Goal: Transaction & Acquisition: Purchase product/service

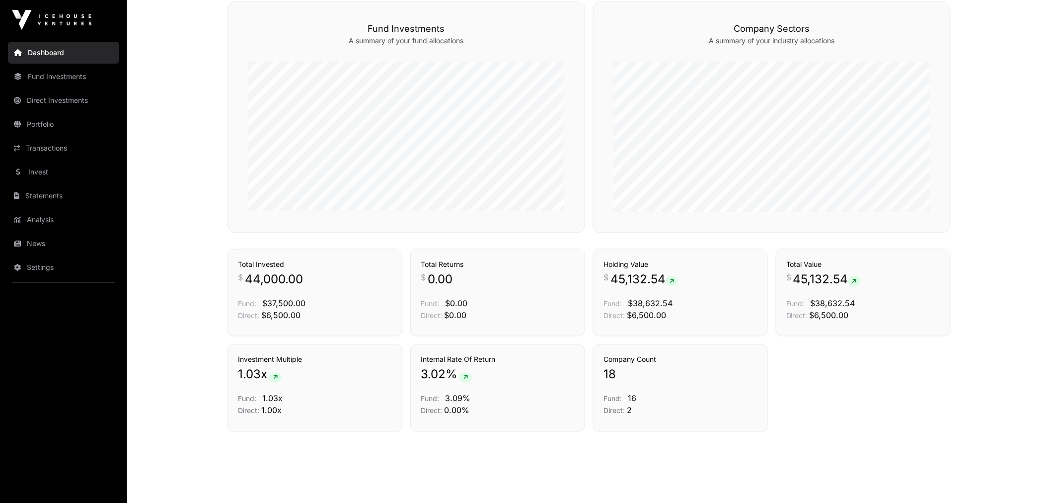
scroll to position [460, 0]
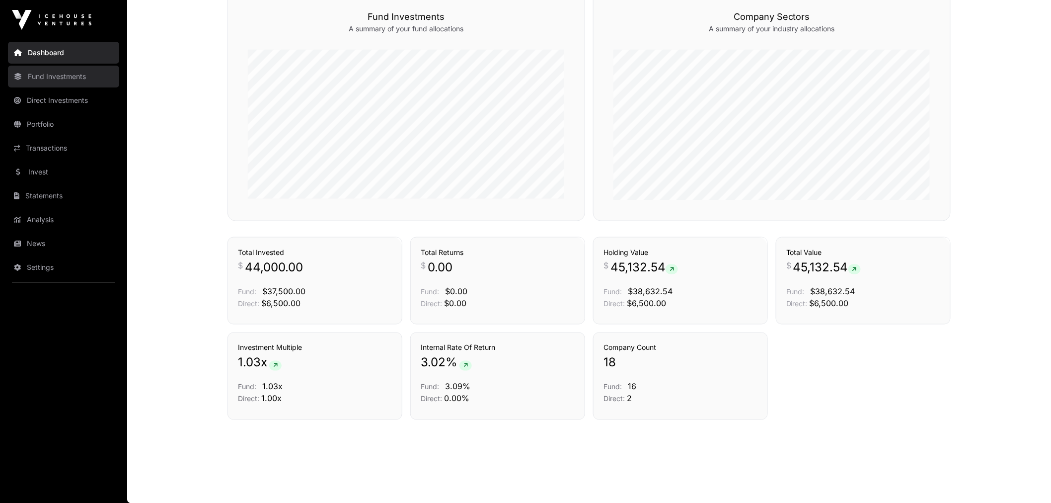
click at [80, 76] on link "Fund Investments" at bounding box center [63, 77] width 111 height 22
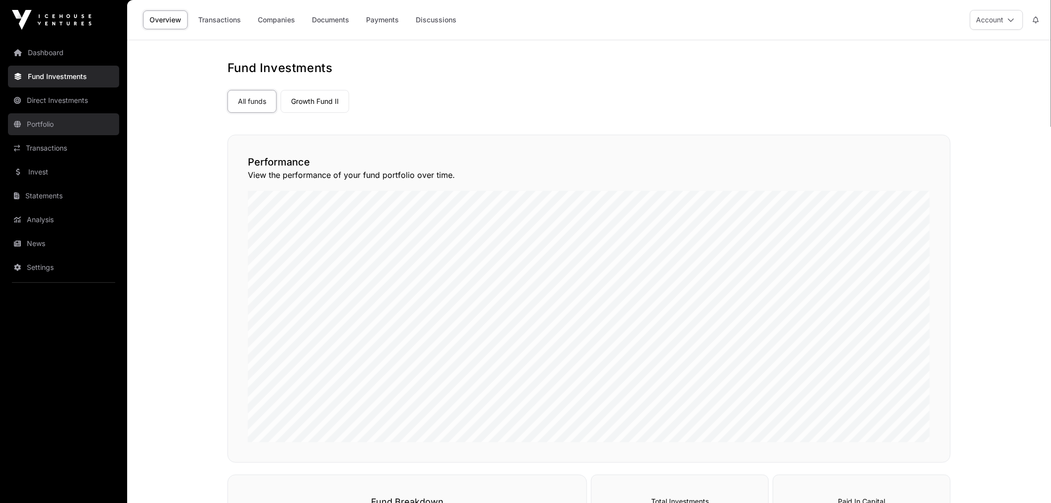
click at [58, 128] on link "Portfolio" at bounding box center [63, 124] width 111 height 22
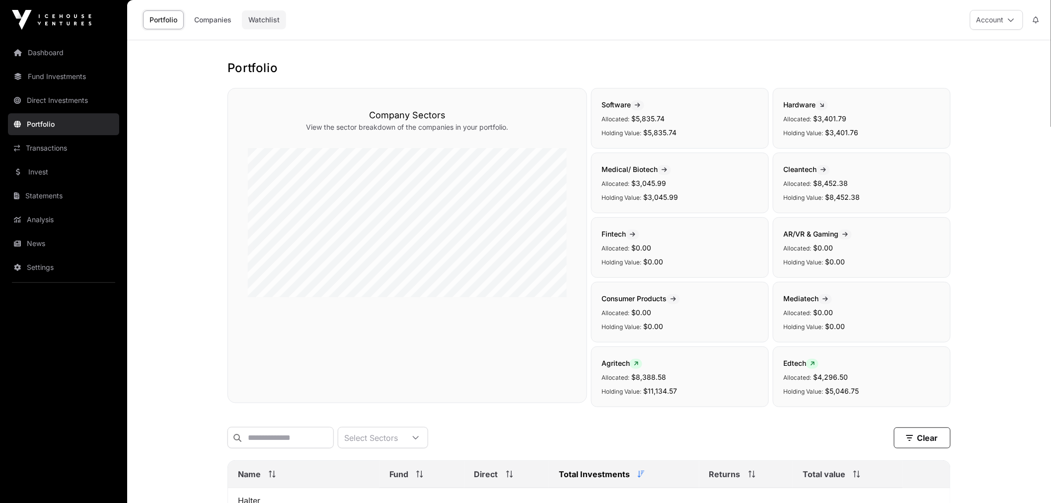
click at [270, 26] on link "Watchlist" at bounding box center [264, 19] width 44 height 19
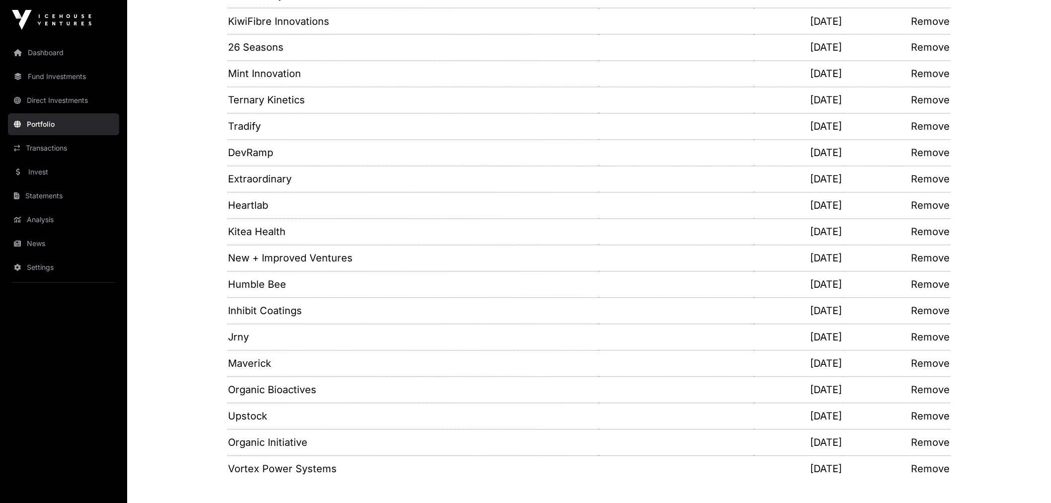
scroll to position [831, 0]
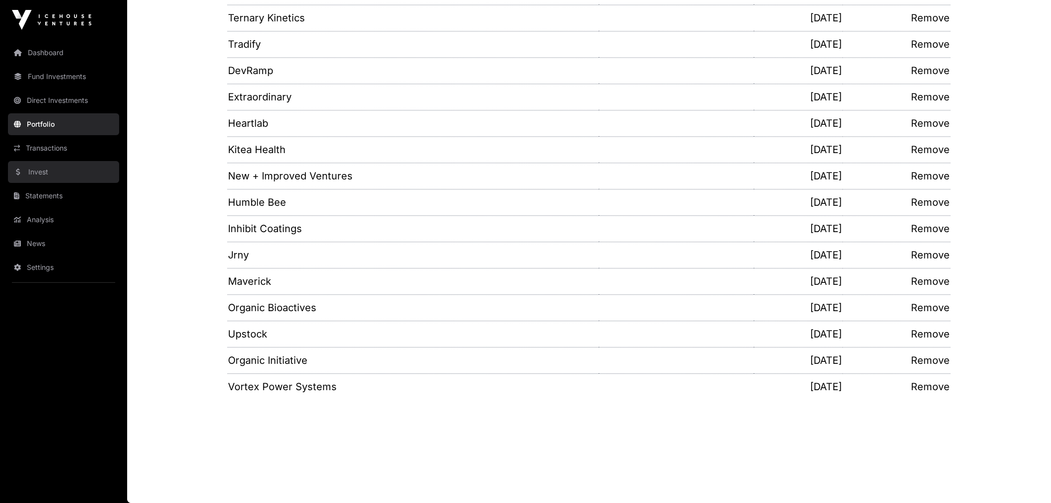
click at [63, 161] on link "Invest" at bounding box center [63, 172] width 111 height 22
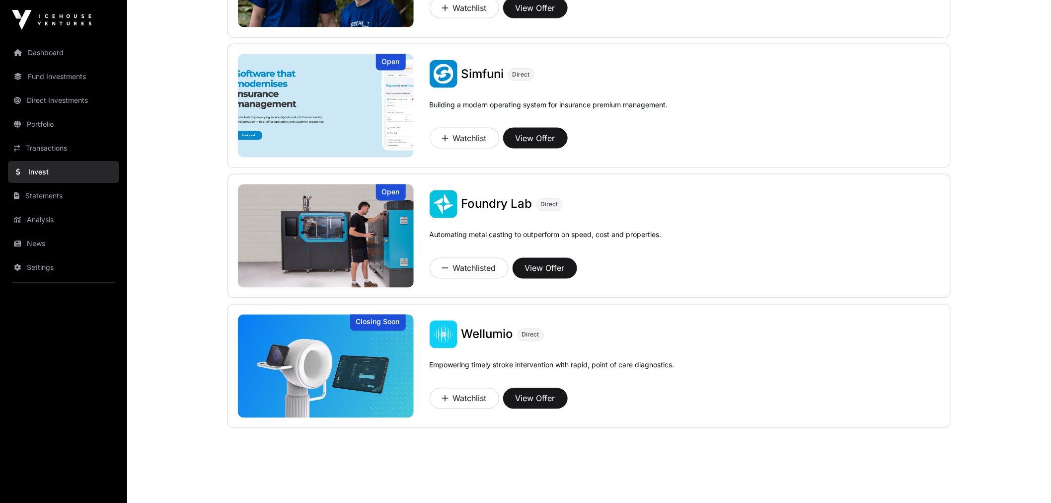
scroll to position [601, 0]
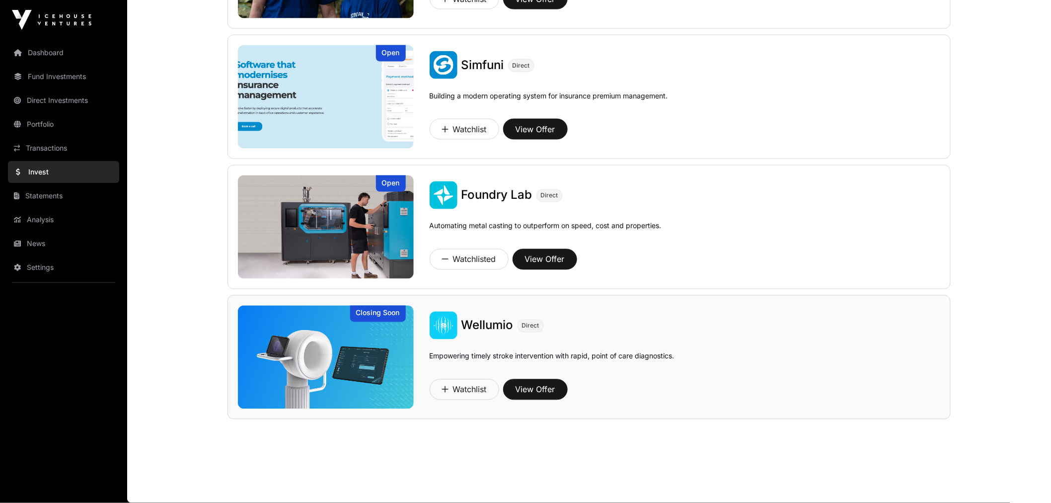
click at [449, 324] on img at bounding box center [444, 325] width 28 height 28
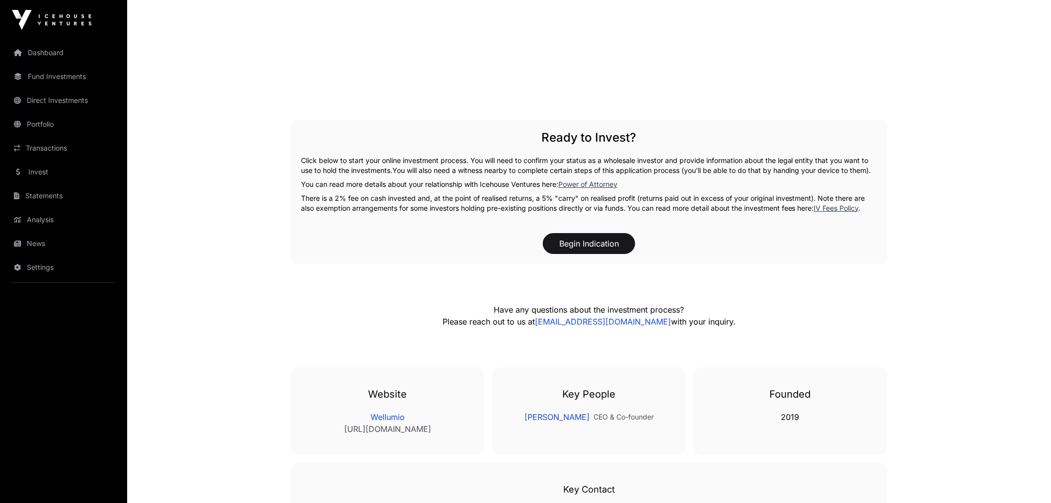
scroll to position [1542, 0]
